Goal: Task Accomplishment & Management: Manage account settings

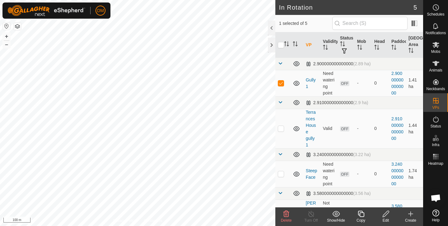
click at [387, 213] on icon at bounding box center [386, 214] width 8 height 7
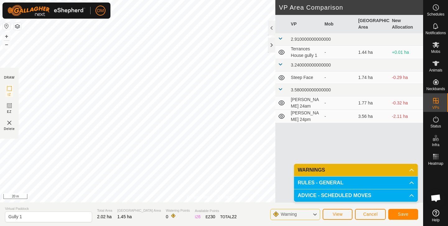
click at [397, 215] on button "Save" at bounding box center [404, 214] width 30 height 11
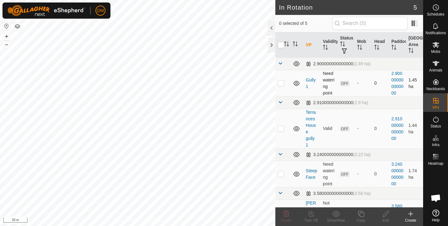
checkbox input "true"
click at [385, 214] on icon at bounding box center [386, 214] width 6 height 6
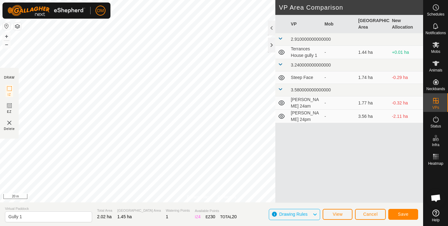
click at [292, 145] on div "VP Mob Grazing Area New Allocation 2.910000000000000 Terrances House gully 1 - …" at bounding box center [350, 109] width 148 height 188
click at [405, 213] on span "Save" at bounding box center [403, 214] width 11 height 5
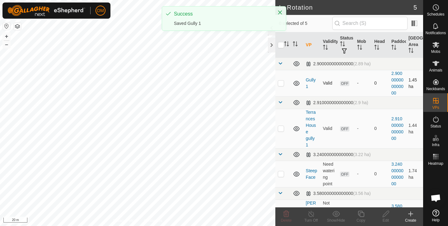
click at [278, 85] on p-checkbox at bounding box center [281, 83] width 6 height 5
checkbox input "true"
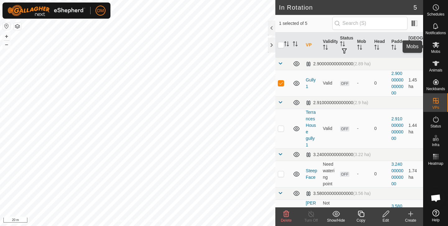
click at [438, 46] on icon at bounding box center [436, 45] width 7 height 6
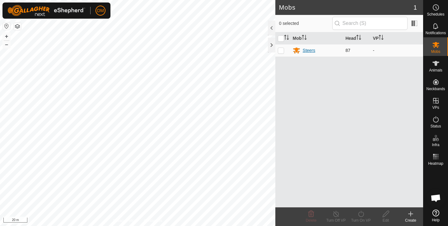
click at [304, 51] on div "Steers" at bounding box center [309, 50] width 12 height 7
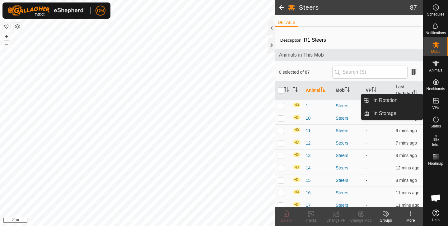
click at [436, 102] on icon at bounding box center [436, 100] width 7 height 7
click at [404, 100] on link "In Rotation" at bounding box center [396, 100] width 53 height 12
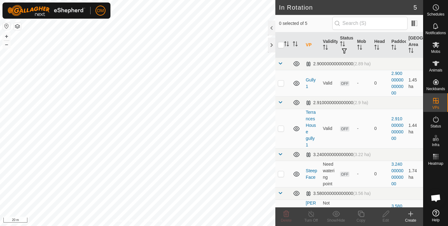
click at [411, 214] on icon at bounding box center [411, 214] width 4 height 0
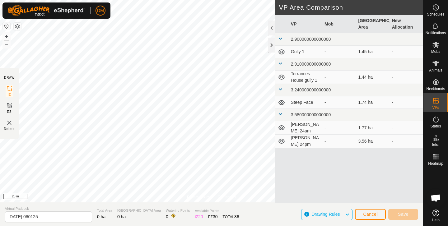
click at [98, 203] on div "Privacy Policy Contact Us Status: OFF Type: Inclusion Zone + – ⇧ i 20 m DRAW IZ…" at bounding box center [212, 113] width 424 height 226
click at [18, 79] on div "Privacy Policy Contact Us Status: OFF Type: Inclusion Zone + – ⇧ i 20 m DRAW IZ…" at bounding box center [212, 113] width 424 height 226
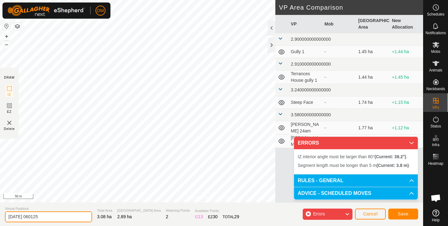
drag, startPoint x: 7, startPoint y: 216, endPoint x: 68, endPoint y: 217, distance: 61.0
click at [69, 217] on input "[DATE] 060125" at bounding box center [48, 217] width 87 height 11
type input "Top of the Hill"
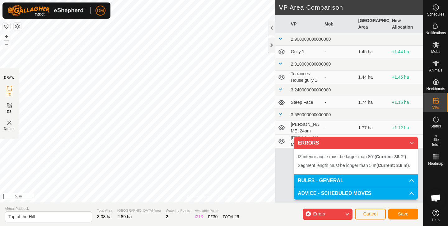
click at [110, 226] on section "Virtual Paddock Top of the Hill Total Area 3.08 ha Grazing Area 2.89 ha Waterin…" at bounding box center [212, 215] width 424 height 24
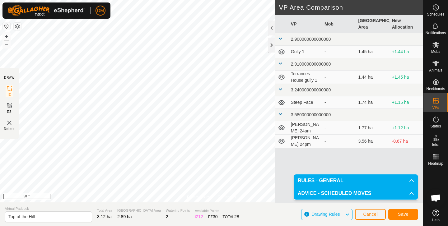
click at [401, 212] on span "Save" at bounding box center [403, 214] width 11 height 5
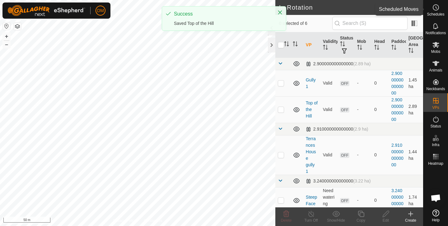
click at [437, 7] on icon at bounding box center [436, 7] width 7 height 7
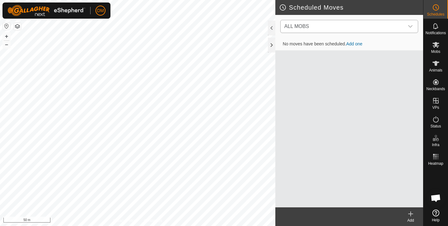
click at [382, 23] on span "ALL MOBS" at bounding box center [343, 26] width 122 height 12
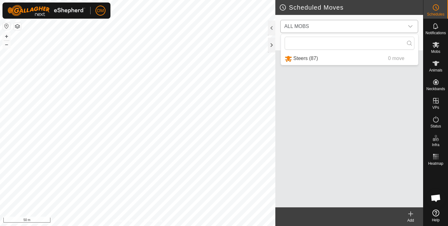
click at [308, 56] on li "Steers (87) 0 move" at bounding box center [349, 58] width 137 height 13
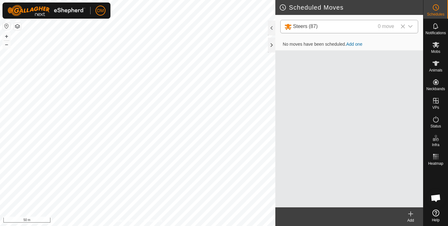
click at [357, 47] on td "No moves have been scheduled. Add one" at bounding box center [350, 44] width 148 height 12
click at [357, 45] on link "Add one" at bounding box center [355, 44] width 16 height 5
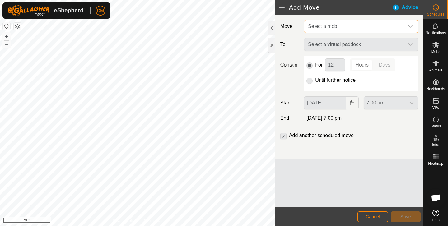
click at [342, 26] on span "Select a mob" at bounding box center [355, 26] width 99 height 12
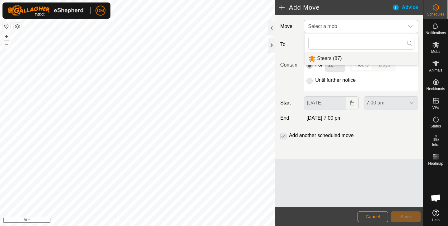
click at [322, 61] on li "Steers (87)" at bounding box center [362, 58] width 114 height 13
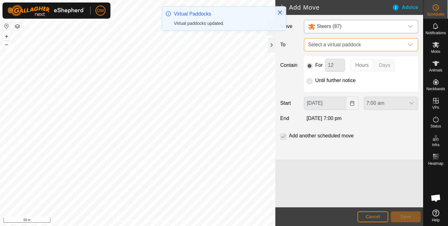
click at [340, 43] on span "Select a virtual paddock" at bounding box center [355, 45] width 99 height 12
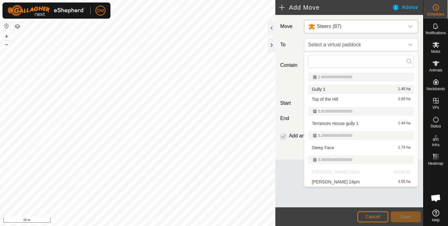
click at [321, 92] on li "Gully 1 1.45 ha" at bounding box center [361, 89] width 106 height 9
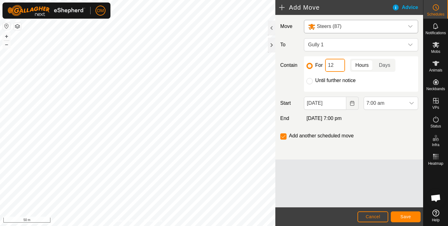
click at [334, 64] on input "12" at bounding box center [335, 65] width 20 height 13
type input "13"
click at [368, 81] on div "Until further notice" at bounding box center [361, 80] width 109 height 7
click at [412, 217] on button "Save" at bounding box center [406, 217] width 30 height 11
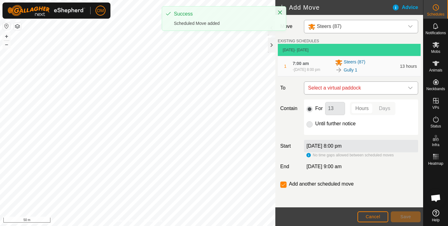
click at [332, 87] on span "Select a virtual paddock" at bounding box center [355, 88] width 99 height 12
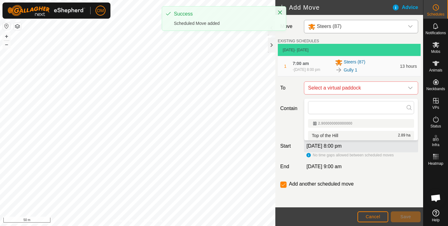
click at [328, 135] on li "Top of the Hill 2.89 ha" at bounding box center [361, 135] width 106 height 9
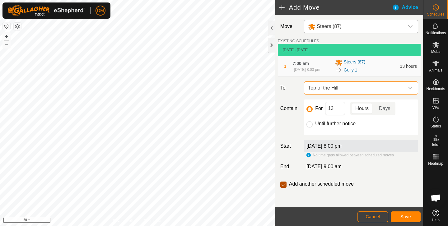
click at [284, 188] on input "checkbox" at bounding box center [284, 185] width 6 height 6
click at [284, 187] on input "checkbox" at bounding box center [284, 185] width 6 height 6
click at [285, 187] on input "checkbox" at bounding box center [284, 185] width 6 height 6
checkbox input "false"
click at [396, 216] on button "Save" at bounding box center [406, 217] width 30 height 11
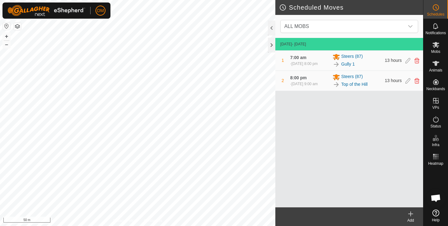
click at [309, 66] on div "- [DATE] 8:00 pm" at bounding box center [304, 64] width 27 height 6
click at [407, 63] on icon at bounding box center [408, 61] width 5 height 6
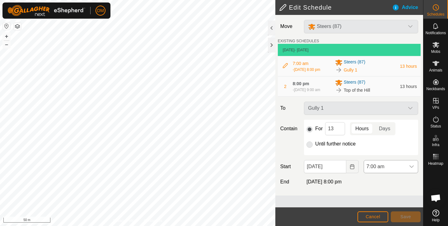
click at [413, 169] on icon "dropdown trigger" at bounding box center [412, 166] width 5 height 5
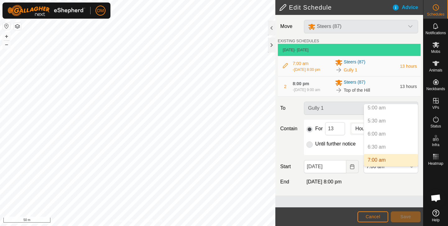
click at [391, 133] on p-selectitem "6:00 am" at bounding box center [391, 134] width 54 height 12
click at [374, 132] on p-selectitem "6:00 am" at bounding box center [391, 134] width 54 height 12
click at [374, 147] on p-selectitem "6:30 am" at bounding box center [391, 147] width 54 height 12
click at [375, 182] on div "Move Steers (87) EXISTING SCHEDULES [DATE] - [DATE] 7:00 am [DATE], 8:00 pm Ste…" at bounding box center [350, 105] width 148 height 181
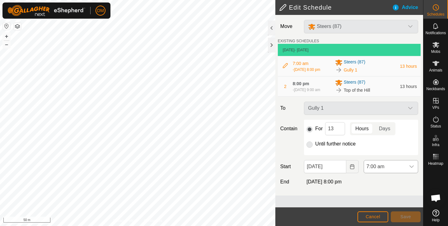
click at [390, 173] on span "7:00 am" at bounding box center [384, 167] width 41 height 12
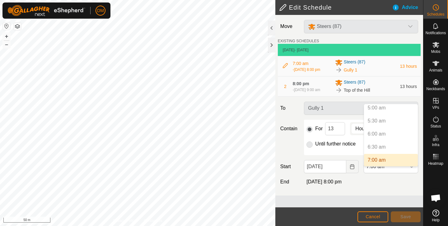
click at [377, 148] on p-selectitem "6:30 am" at bounding box center [391, 147] width 54 height 12
click at [377, 173] on span "7:00 am" at bounding box center [384, 167] width 41 height 12
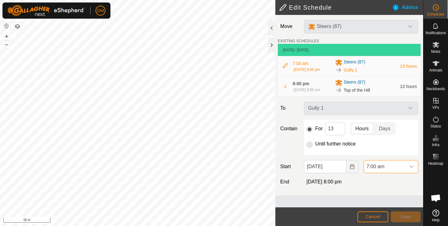
click at [412, 169] on icon "dropdown trigger" at bounding box center [412, 166] width 5 height 5
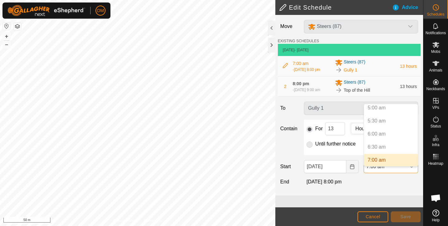
click at [381, 218] on button "Cancel" at bounding box center [373, 217] width 31 height 11
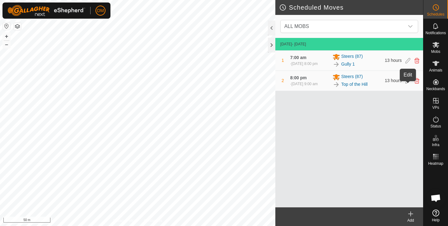
click at [409, 84] on icon at bounding box center [408, 81] width 5 height 6
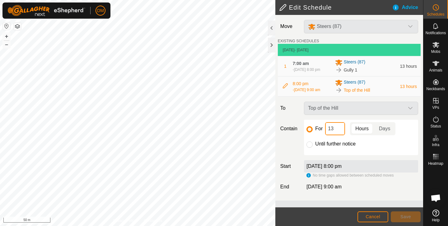
click at [330, 134] on input "13" at bounding box center [335, 128] width 20 height 13
type input "11"
click at [385, 191] on div "[DATE] 7:00 am" at bounding box center [361, 186] width 119 height 7
click at [413, 218] on button "Save" at bounding box center [406, 217] width 30 height 11
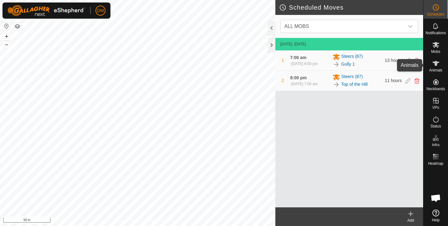
click at [440, 68] on es-animals-svg-icon at bounding box center [436, 64] width 11 height 10
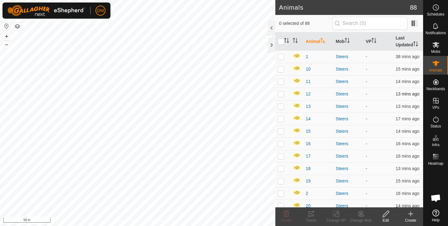
scroll to position [1, 0]
click at [272, 26] on div at bounding box center [271, 28] width 7 height 15
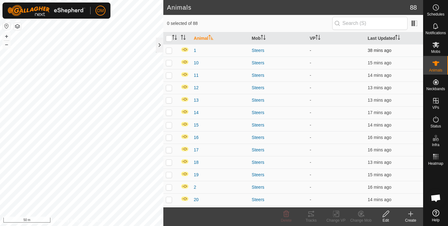
scroll to position [0, 0]
click at [185, 51] on img at bounding box center [185, 49] width 8 height 5
click at [8, 27] on button "button" at bounding box center [6, 25] width 7 height 7
